Goal: Task Accomplishment & Management: Use online tool/utility

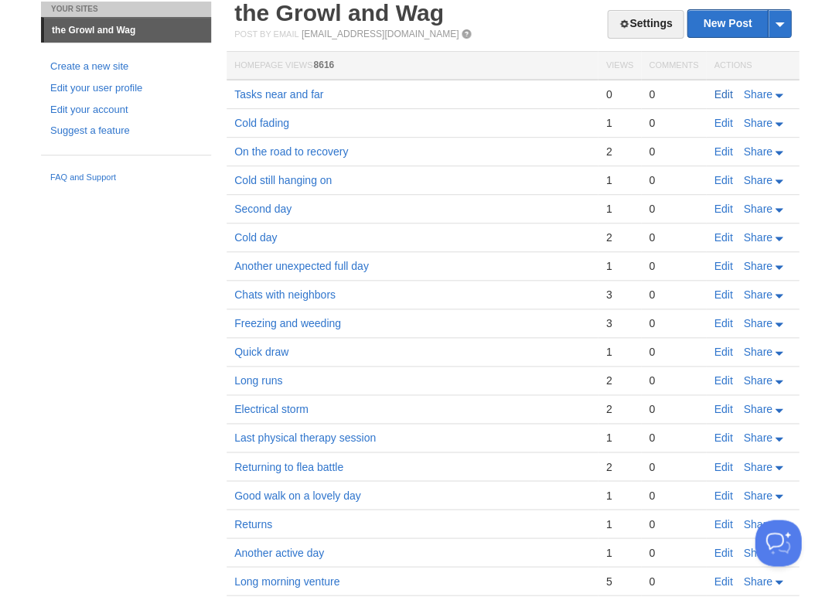
click at [723, 92] on link "Edit" at bounding box center [723, 94] width 19 height 12
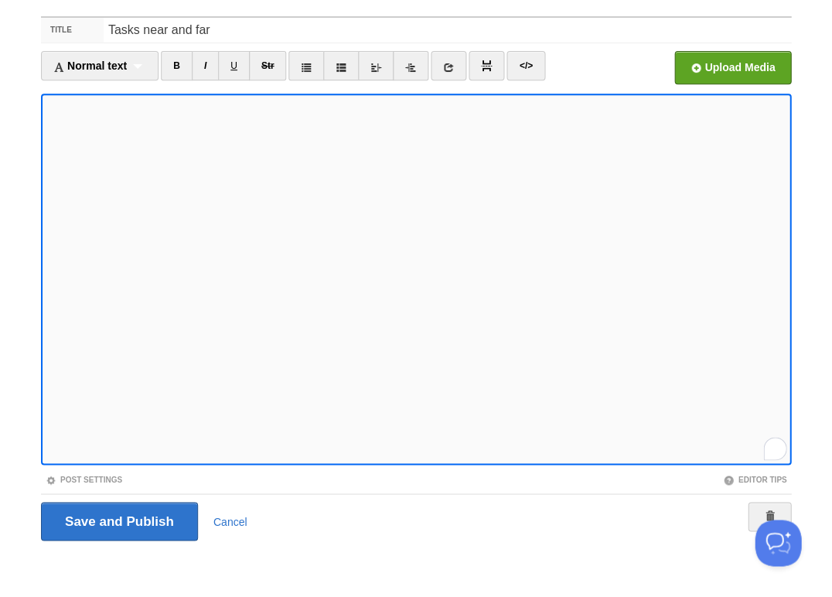
scroll to position [261, 0]
click at [770, 446] on div "1" at bounding box center [774, 446] width 17 height 17
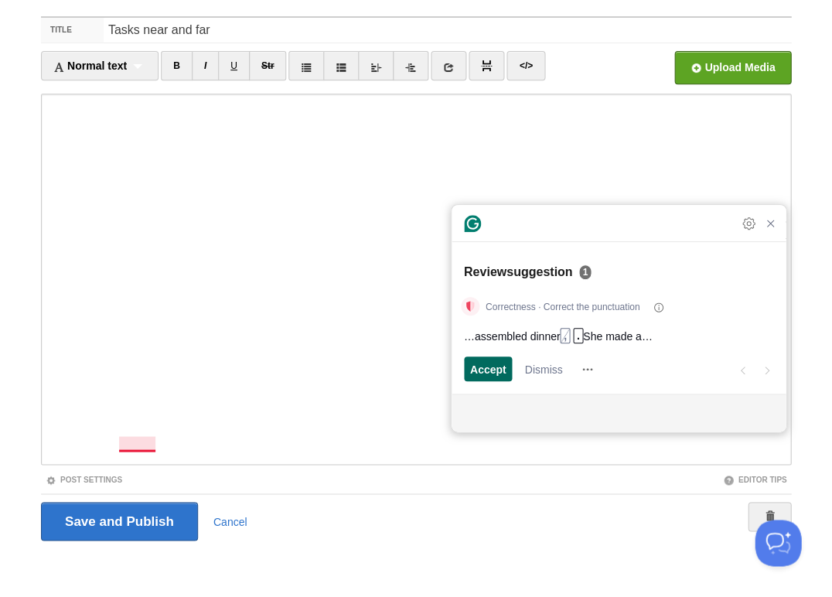
click at [497, 369] on span "Accept" at bounding box center [488, 369] width 36 height 16
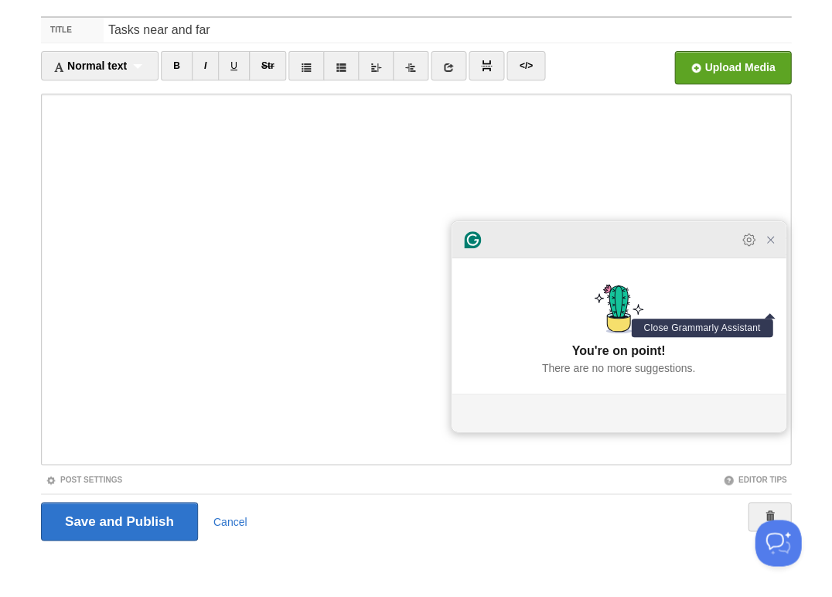
click at [772, 243] on icon "Close Grammarly Assistant" at bounding box center [770, 240] width 6 height 6
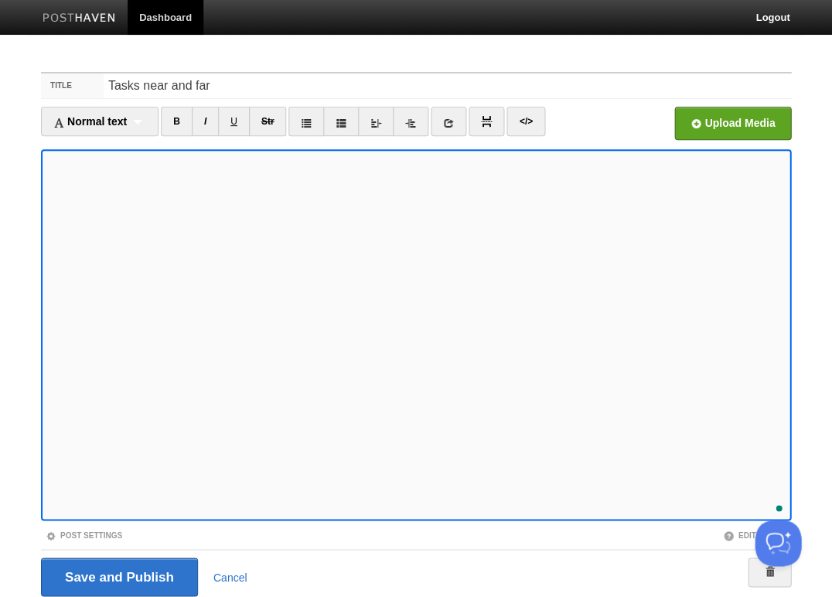
scroll to position [319, 0]
click at [118, 575] on input "Save and Publish" at bounding box center [119, 577] width 157 height 39
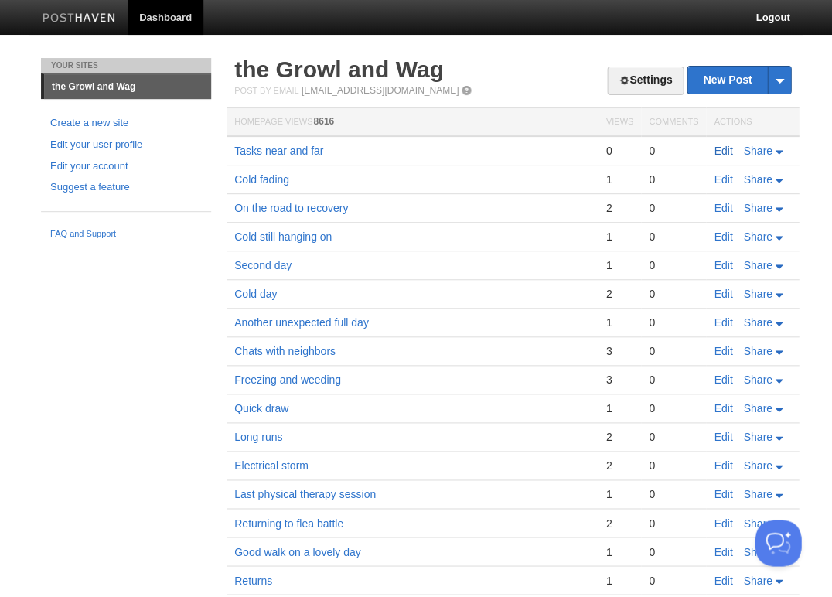
click at [721, 151] on link "Edit" at bounding box center [723, 151] width 19 height 12
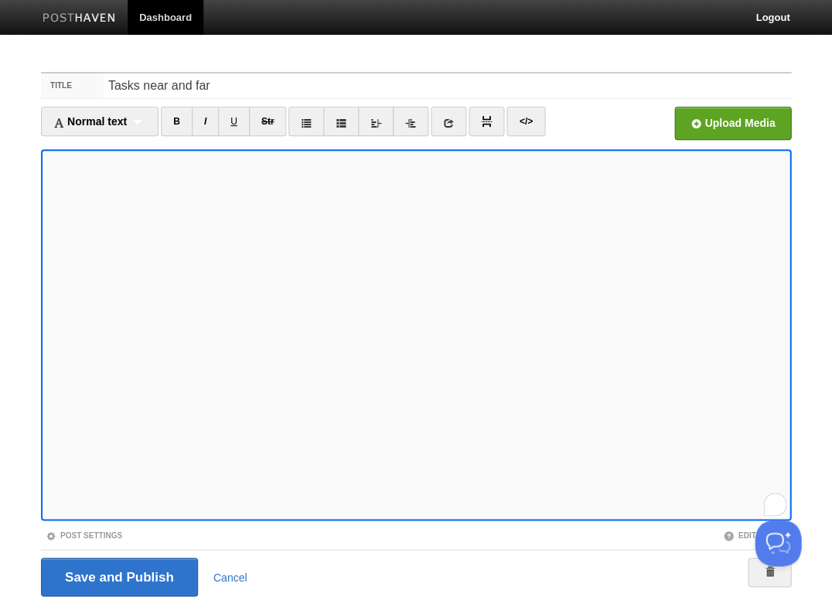
scroll to position [56, 0]
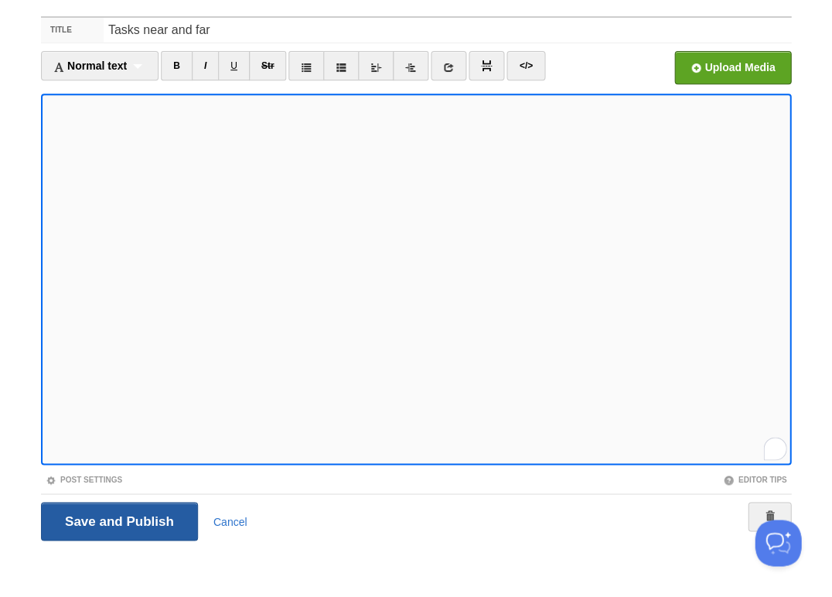
click at [118, 519] on input "Save and Publish" at bounding box center [119, 521] width 157 height 39
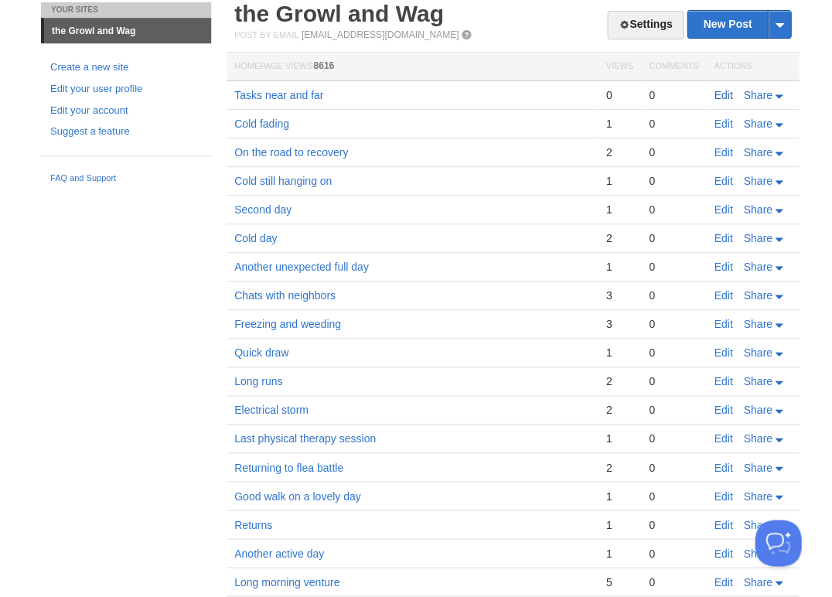
click at [721, 90] on link "Edit" at bounding box center [723, 95] width 19 height 12
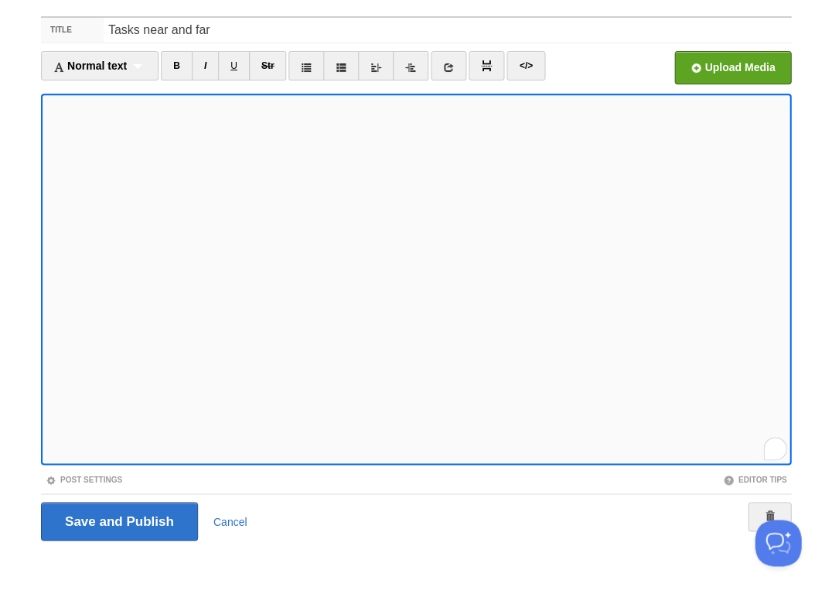
scroll to position [319, 0]
click at [118, 519] on input "Save and Publish" at bounding box center [119, 521] width 157 height 39
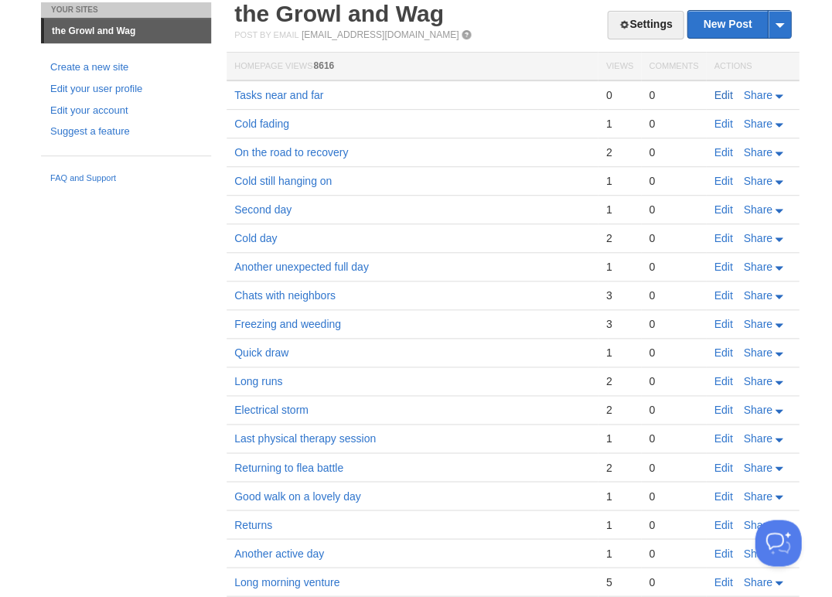
click at [721, 92] on link "Edit" at bounding box center [723, 95] width 19 height 12
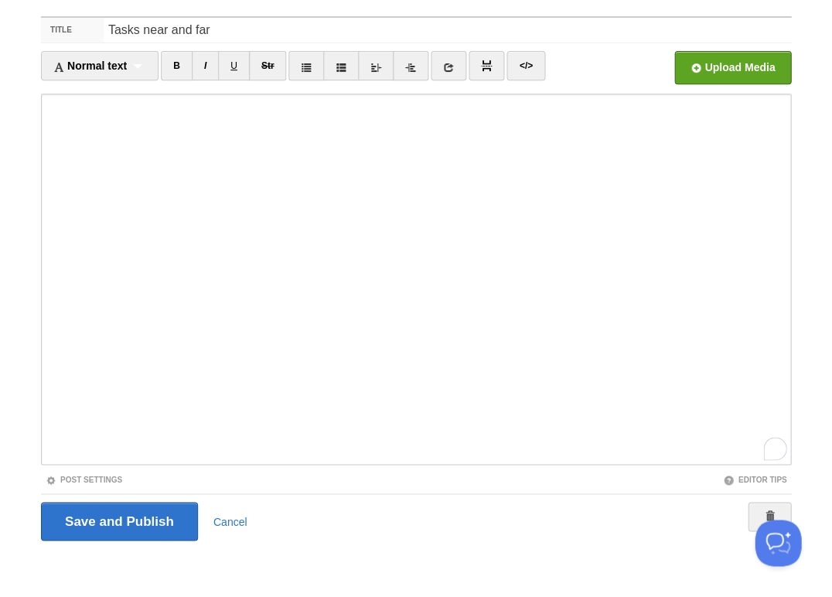
scroll to position [363, 0]
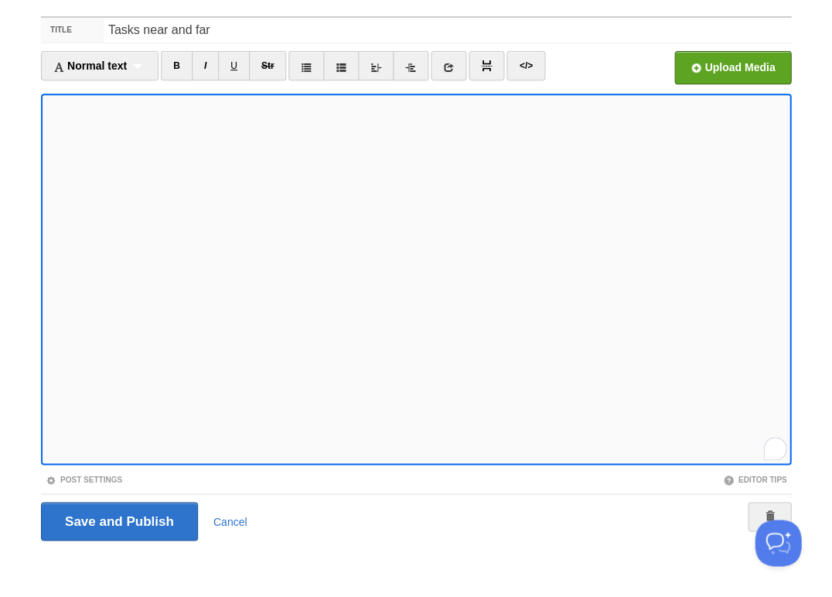
scroll to position [363, 0]
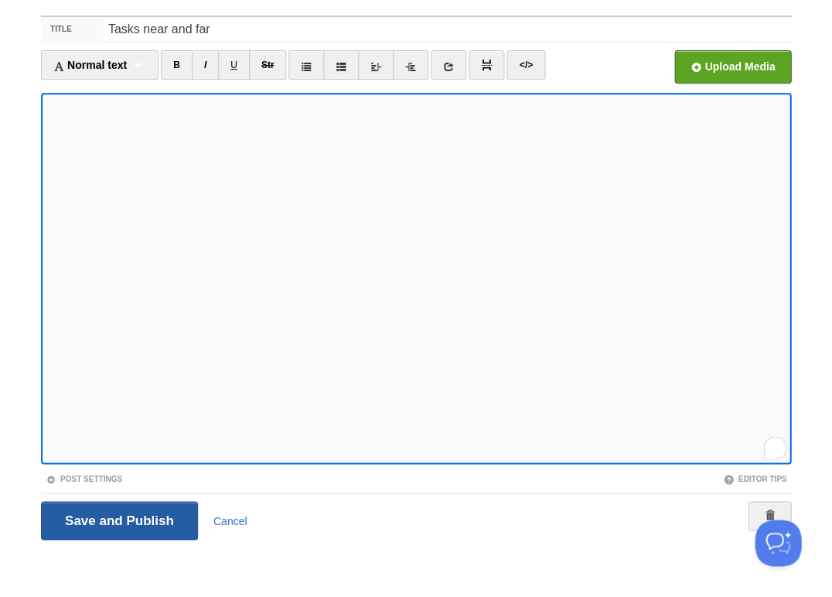
click at [118, 519] on input "Save and Publish" at bounding box center [119, 520] width 157 height 39
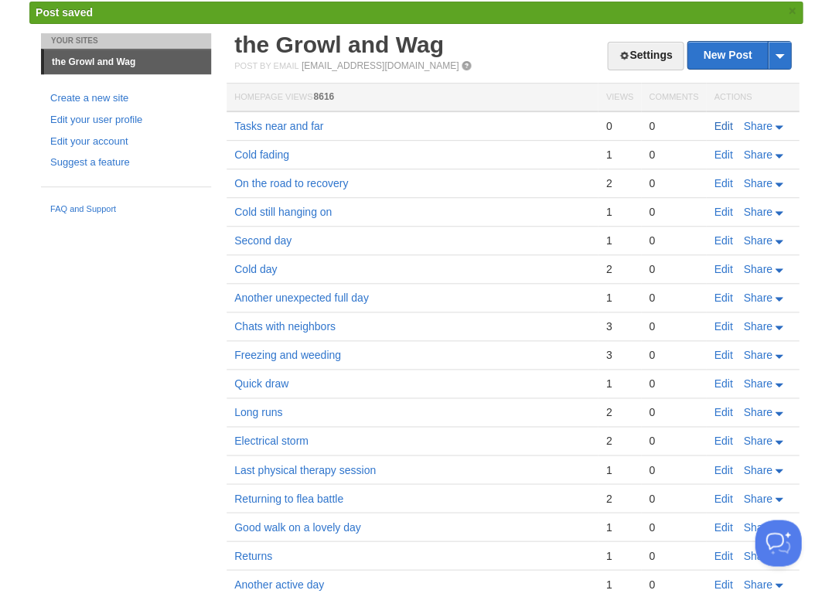
click at [724, 124] on link "Edit" at bounding box center [723, 126] width 19 height 12
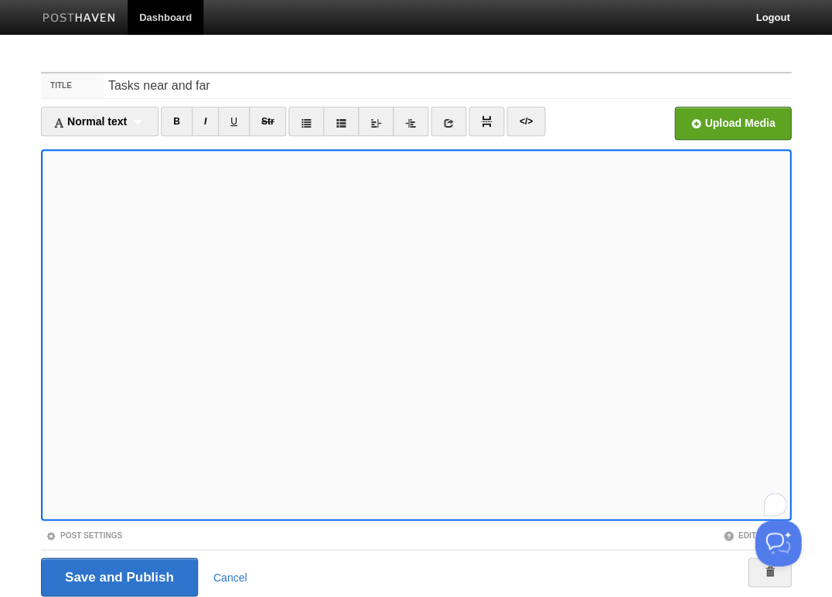
scroll to position [56, 0]
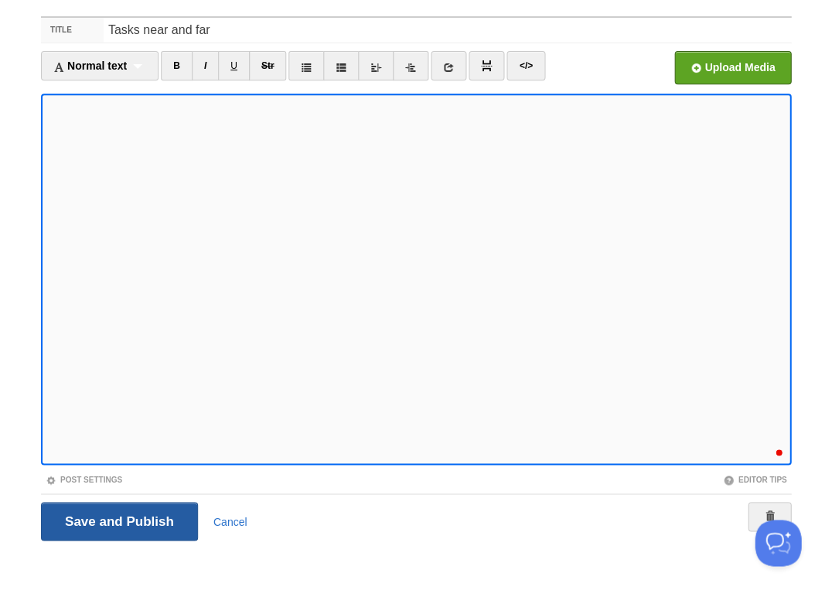
click at [118, 519] on input "Save and Publish" at bounding box center [119, 521] width 157 height 39
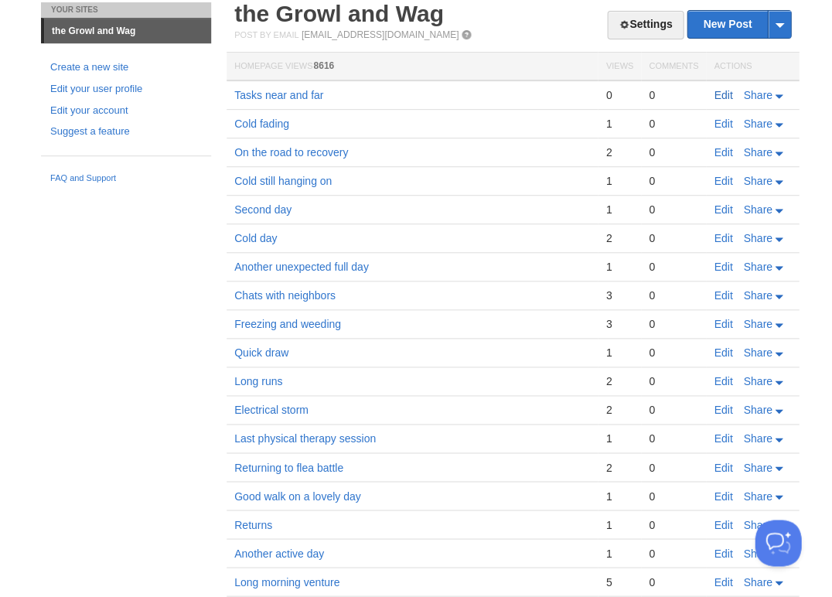
click at [717, 96] on link "Edit" at bounding box center [723, 95] width 19 height 12
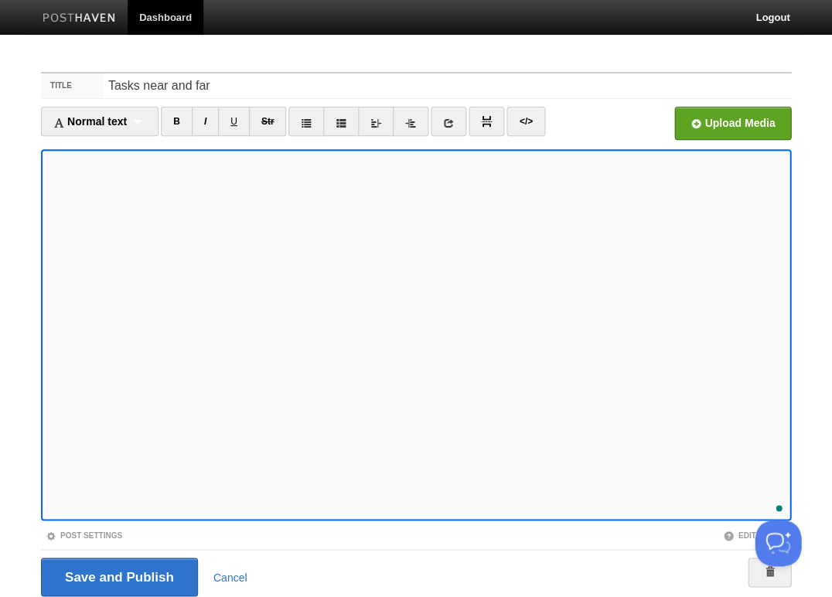
scroll to position [56, 0]
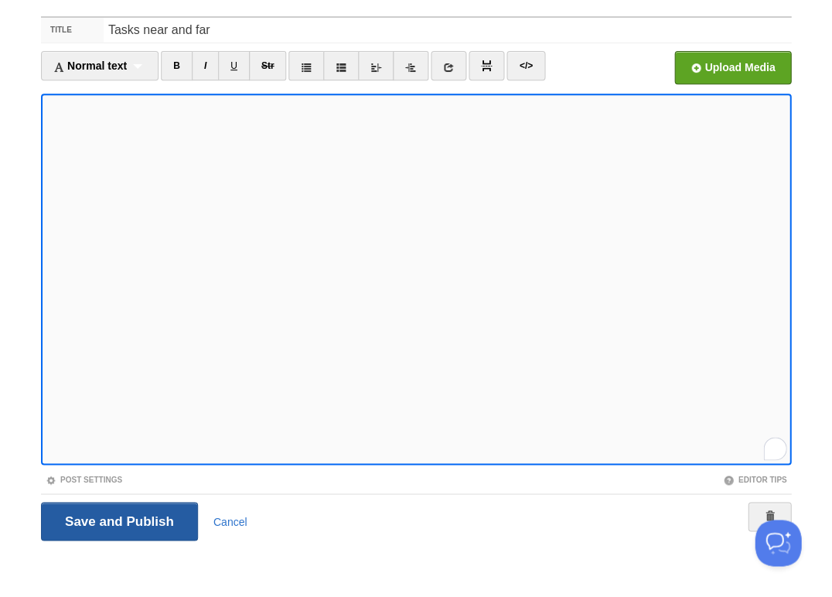
click at [118, 519] on input "Save and Publish" at bounding box center [119, 521] width 157 height 39
